Goal: Transaction & Acquisition: Purchase product/service

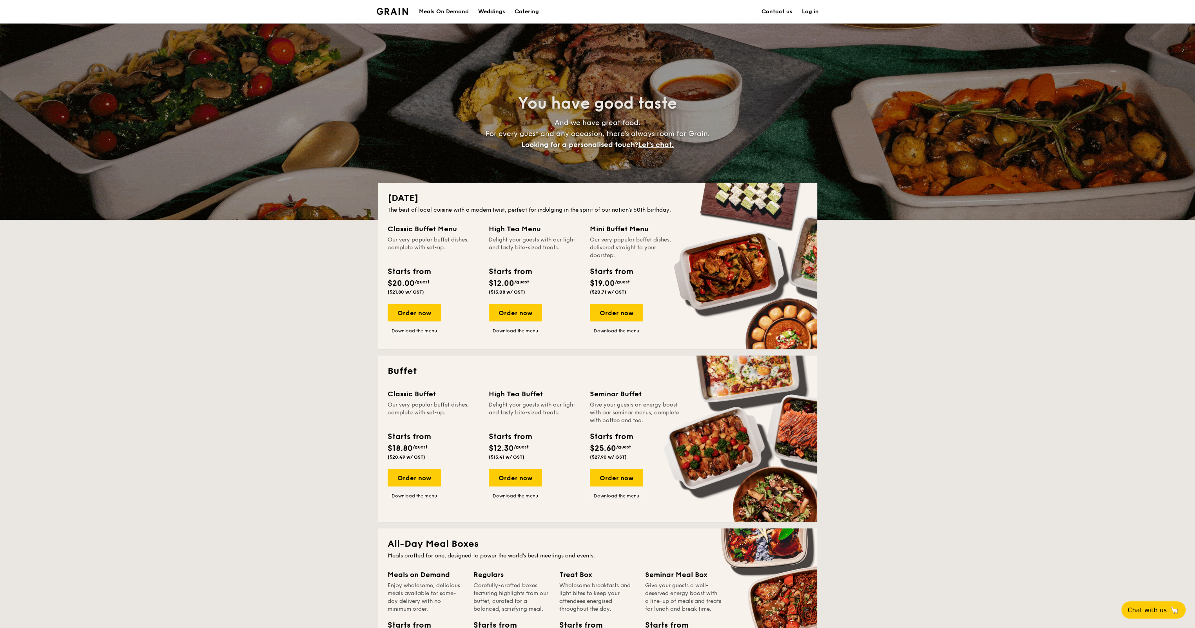
click at [442, 14] on div "Meals On Demand" at bounding box center [444, 12] width 50 height 24
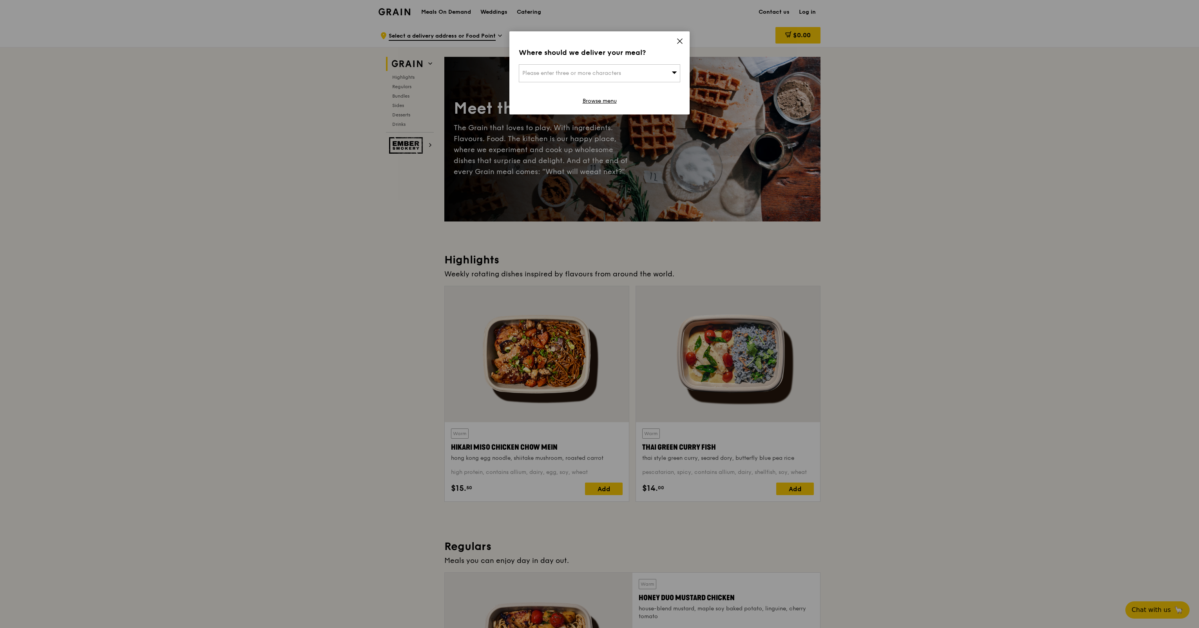
click at [679, 42] on icon at bounding box center [679, 41] width 5 height 5
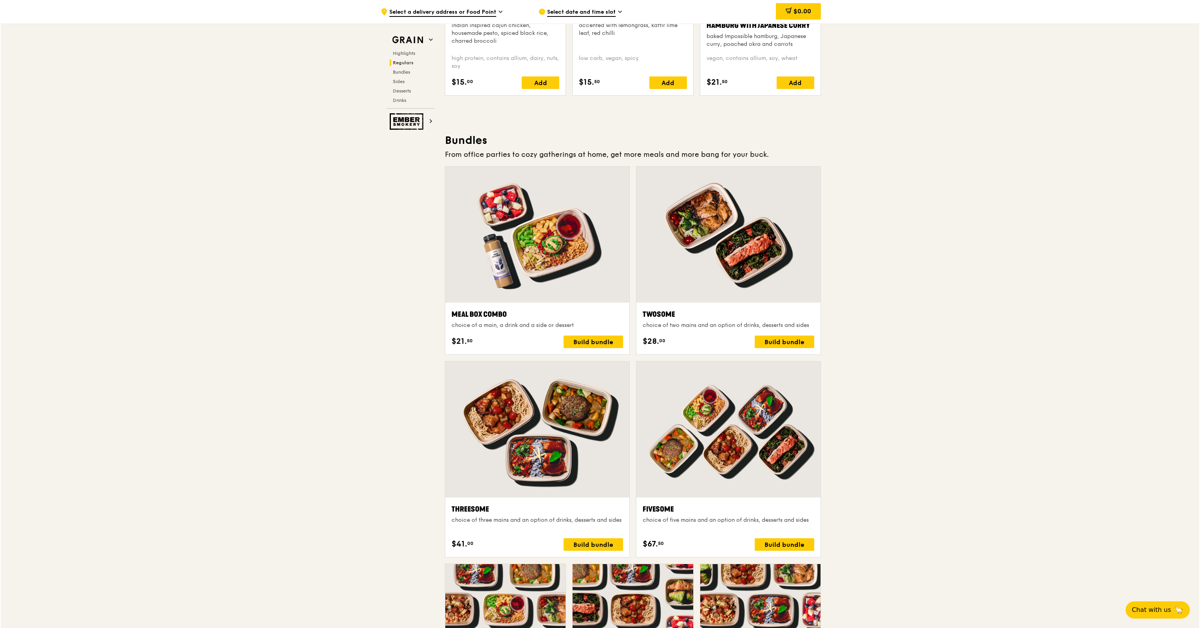
scroll to position [1136, 0]
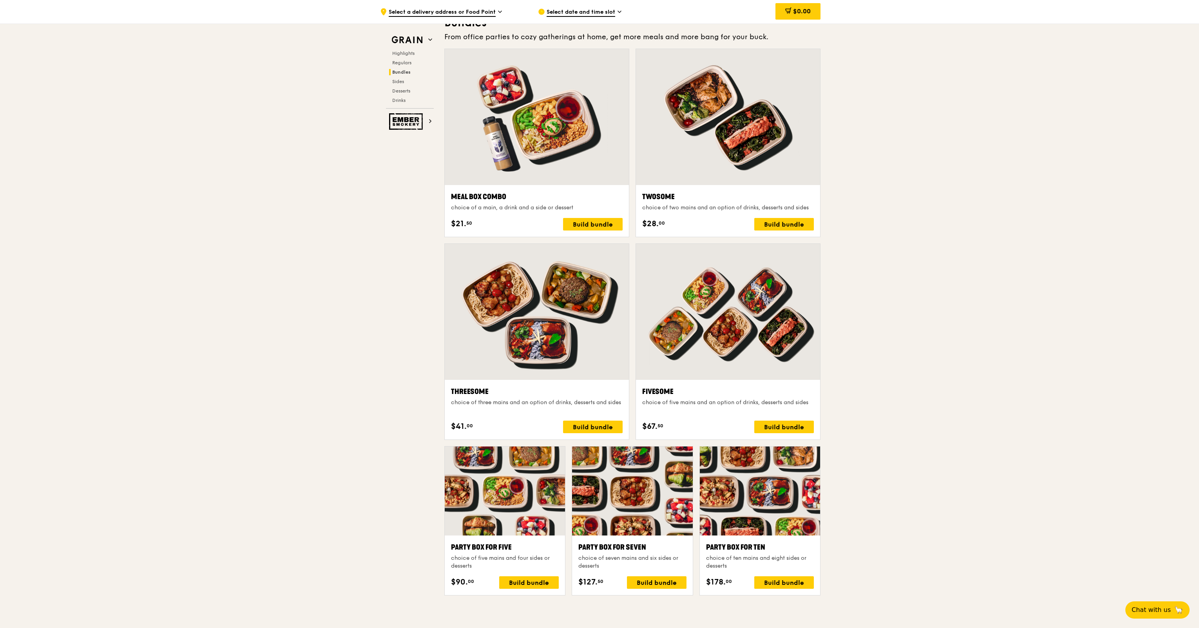
click at [672, 397] on div "Fivesome choice of five mains and an option of drinks, desserts and sides" at bounding box center [728, 400] width 172 height 28
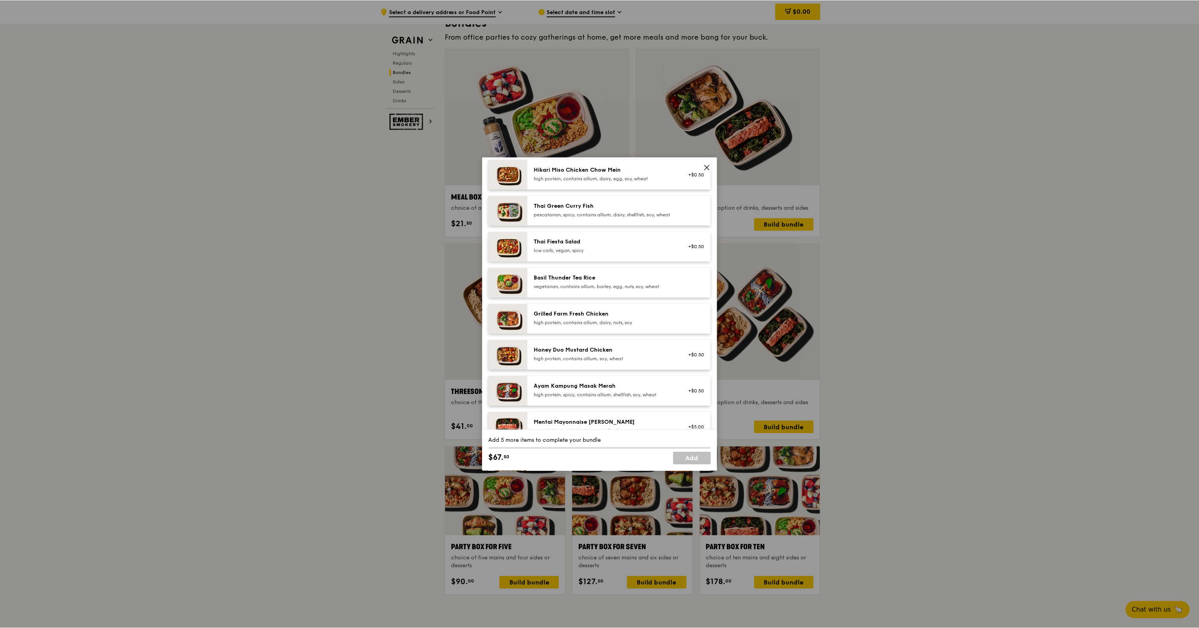
scroll to position [0, 0]
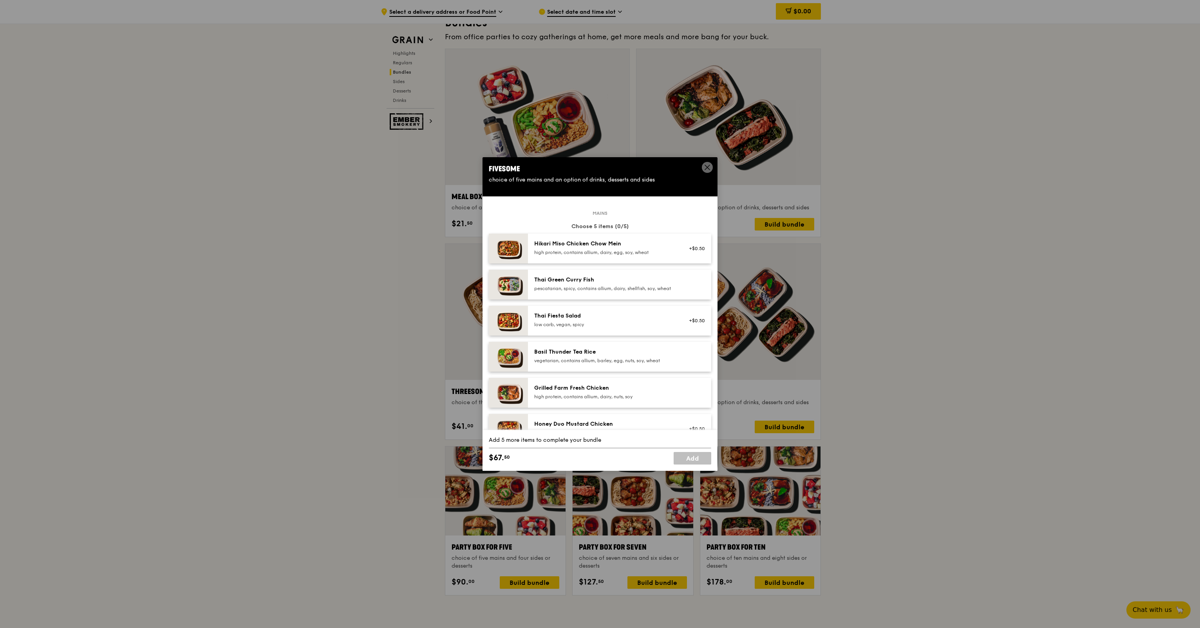
click at [708, 165] on icon at bounding box center [707, 167] width 7 height 7
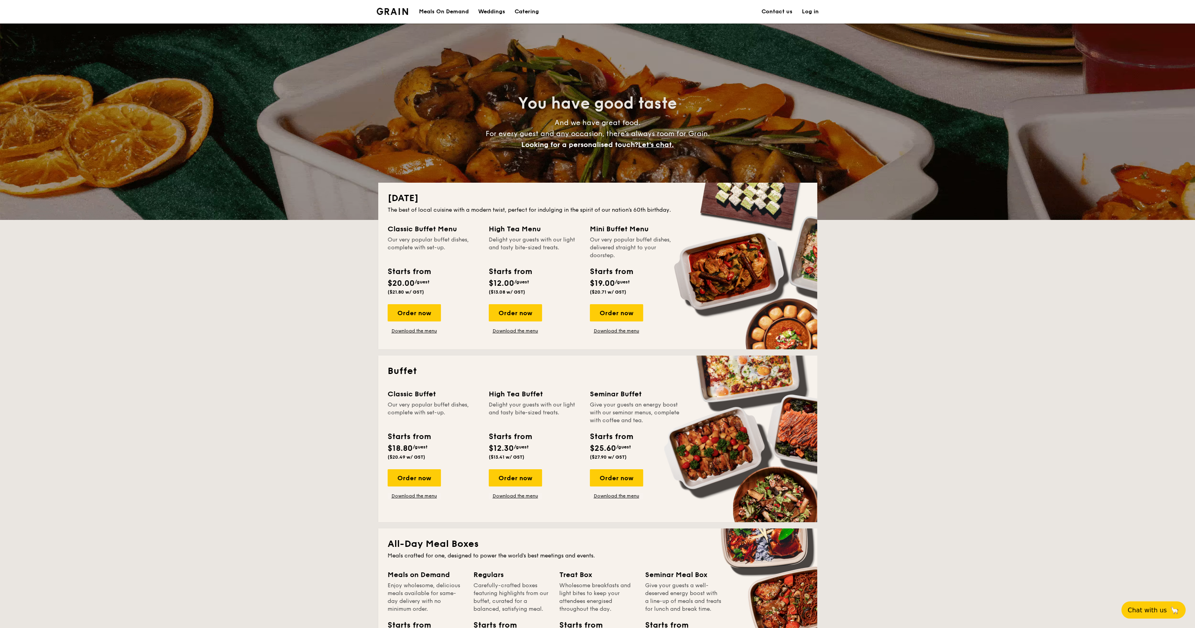
click at [430, 12] on div "Meals On Demand" at bounding box center [444, 12] width 50 height 24
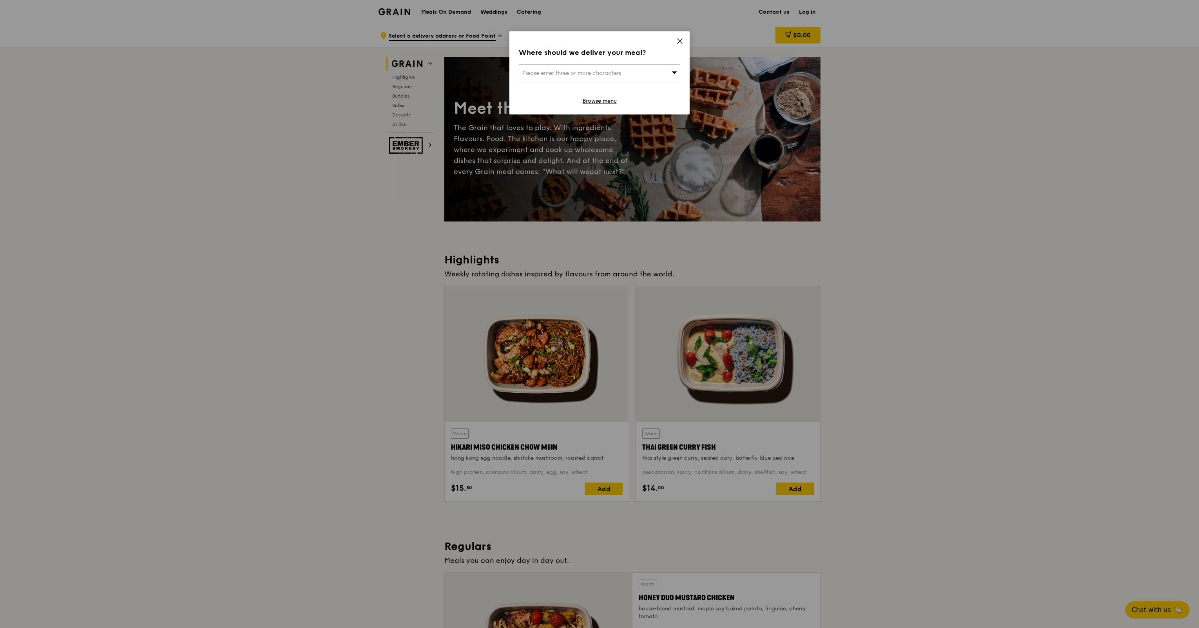
drag, startPoint x: 676, startPoint y: 42, endPoint x: 724, endPoint y: 41, distance: 48.2
click at [676, 42] on icon at bounding box center [679, 41] width 7 height 7
